Goal: Transaction & Acquisition: Purchase product/service

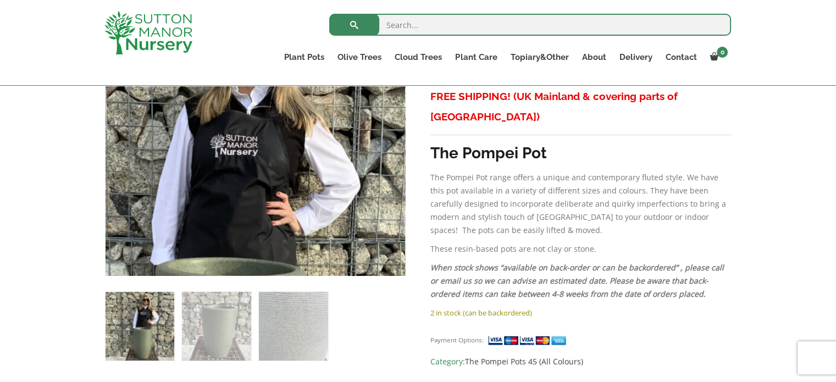
scroll to position [385, 0]
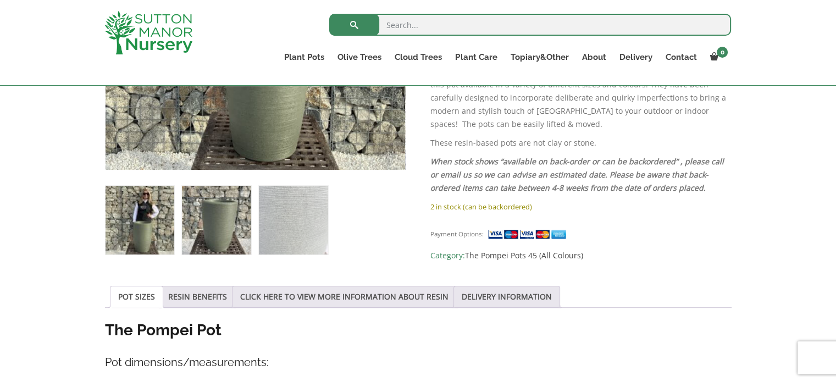
click at [230, 224] on img at bounding box center [216, 220] width 69 height 69
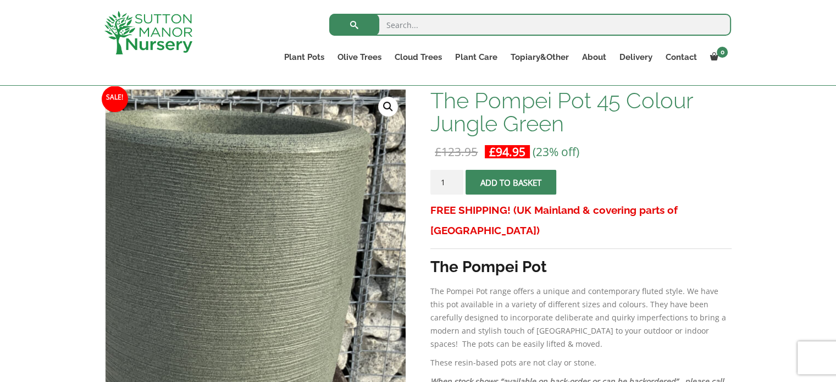
scroll to position [330, 0]
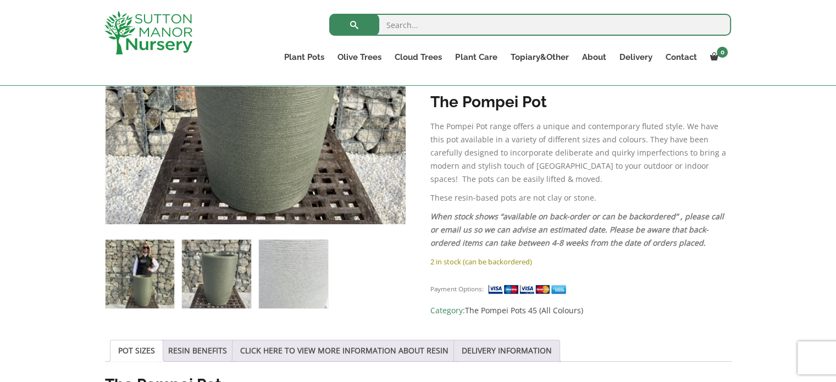
click at [162, 262] on img at bounding box center [140, 274] width 69 height 69
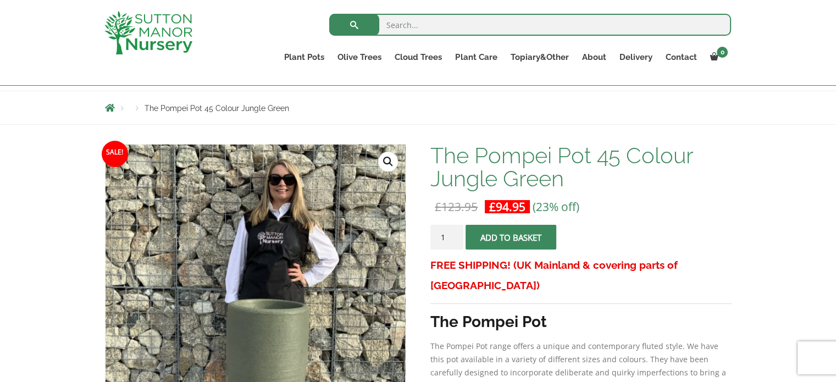
scroll to position [0, 0]
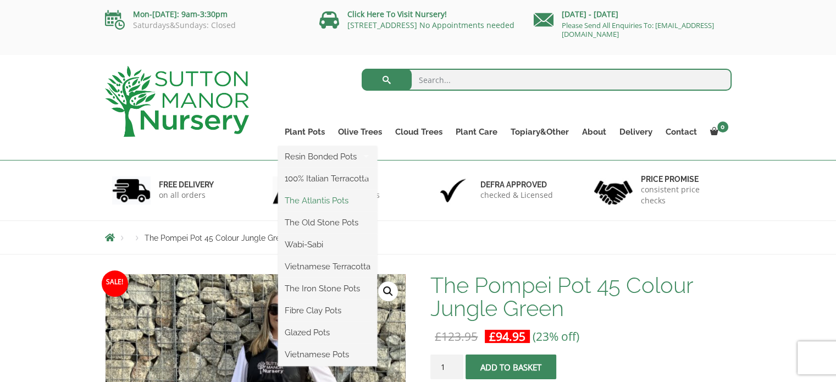
click at [297, 200] on link "The Atlantis Pots" at bounding box center [327, 200] width 99 height 16
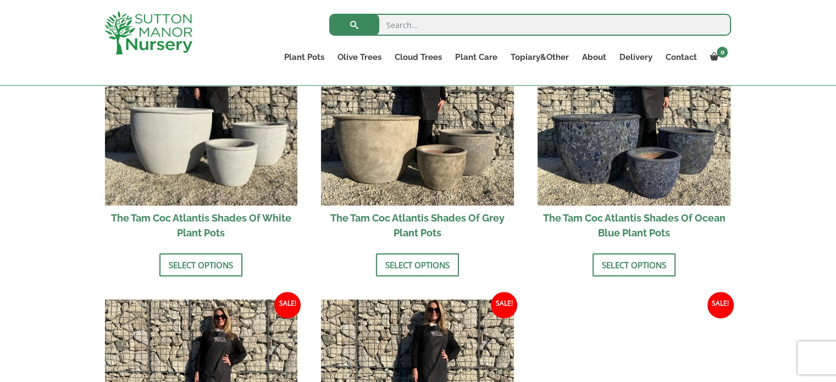
scroll to position [715, 0]
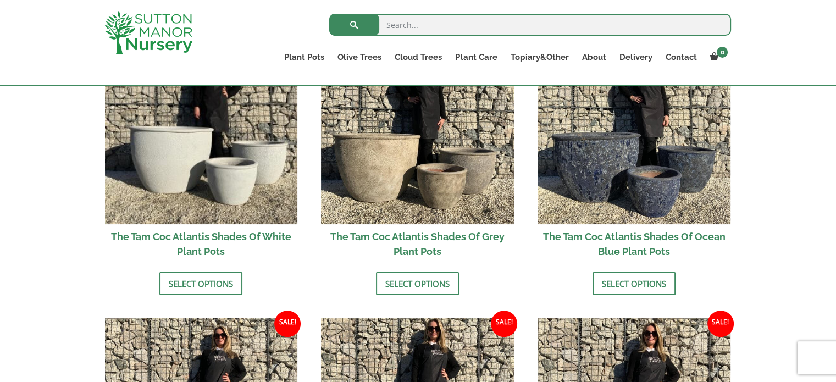
click at [574, 237] on h2 "The Tam Coc Atlantis Shades Of Ocean Blue Plant Pots" at bounding box center [634, 244] width 193 height 40
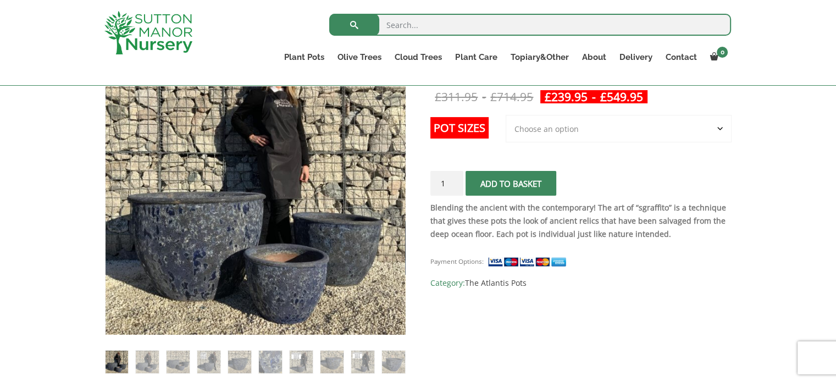
click at [580, 125] on select "Choose an option 3rd to Largest Pot In The Picture 2nd to Largest Pot In The Pi…" at bounding box center [619, 128] width 226 height 27
select select "Largest pot In The Picture"
click at [506, 115] on select "Choose an option 3rd to Largest Pot In The Picture 2nd to Largest Pot In The Pi…" at bounding box center [619, 128] width 226 height 27
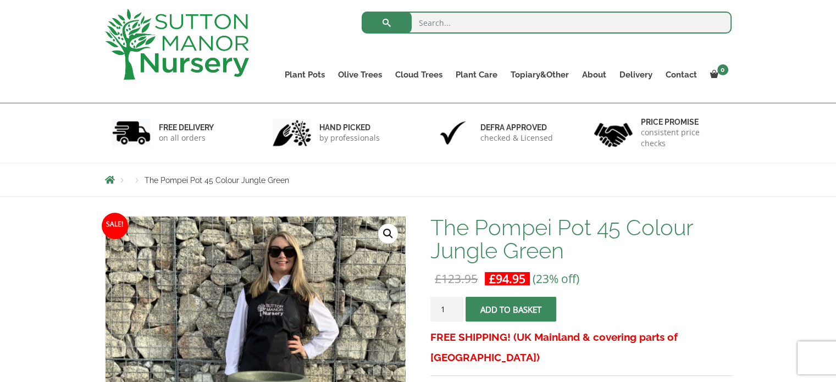
scroll to position [55, 0]
